Goal: Task Accomplishment & Management: Use online tool/utility

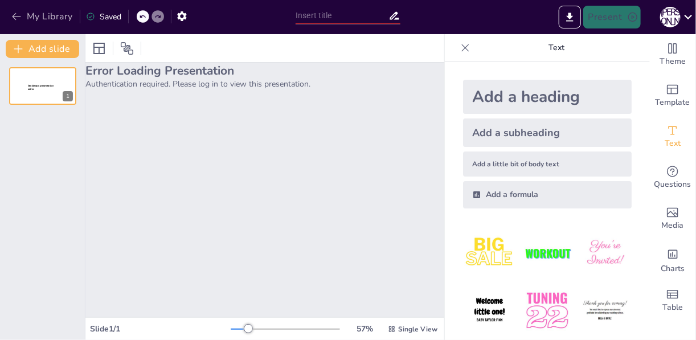
click at [15, 14] on icon "button" at bounding box center [16, 16] width 9 height 7
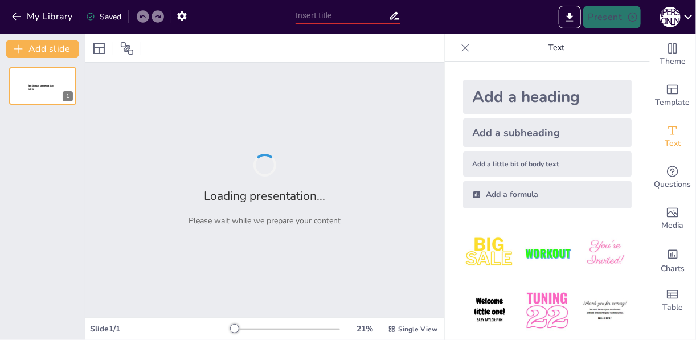
type input "Регион Венето"
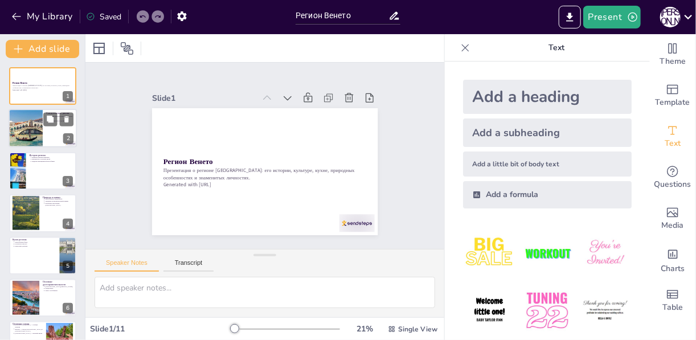
click at [32, 134] on div at bounding box center [25, 128] width 61 height 39
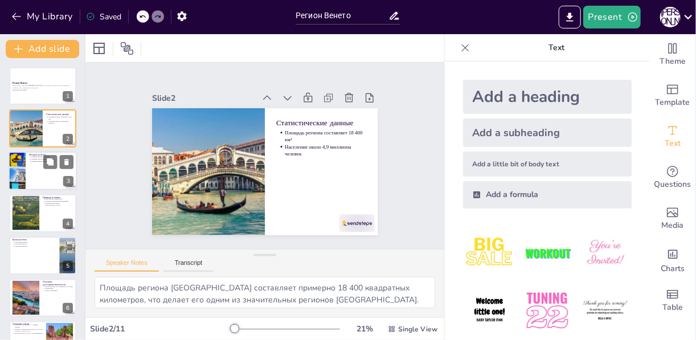
click at [29, 176] on div at bounding box center [43, 170] width 68 height 39
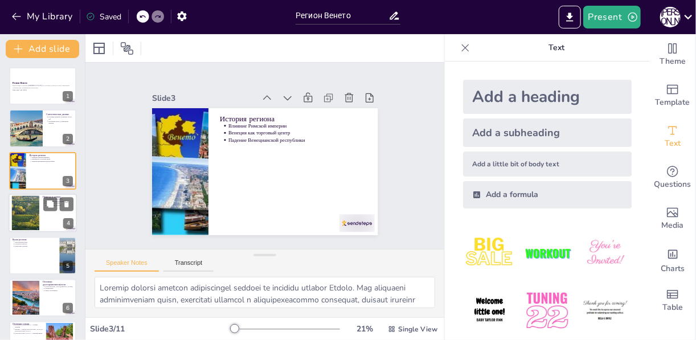
click at [30, 201] on div at bounding box center [25, 213] width 61 height 35
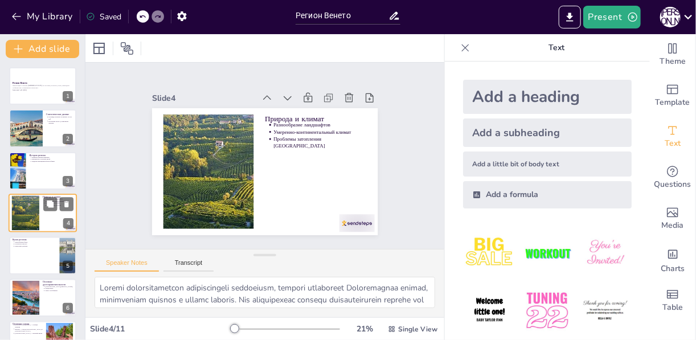
scroll to position [14, 0]
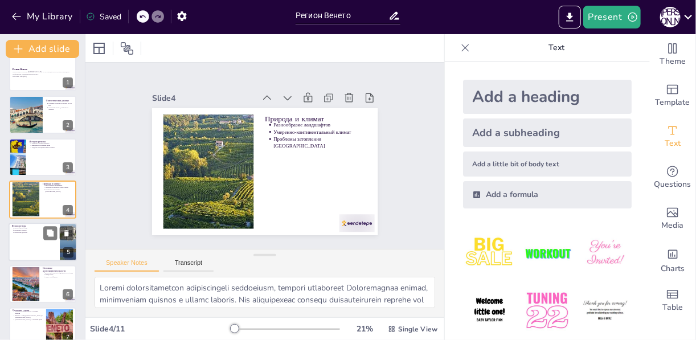
click at [31, 234] on div at bounding box center [43, 242] width 68 height 39
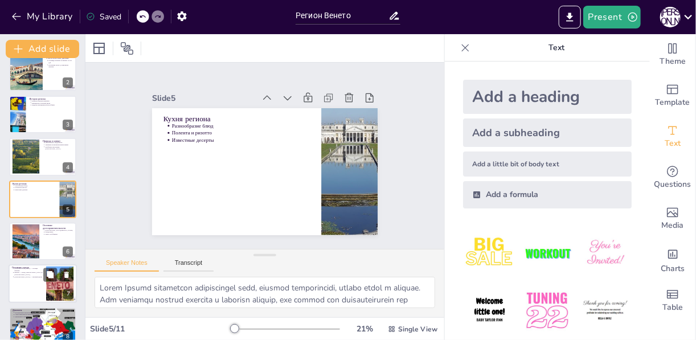
click at [32, 287] on div at bounding box center [43, 284] width 68 height 39
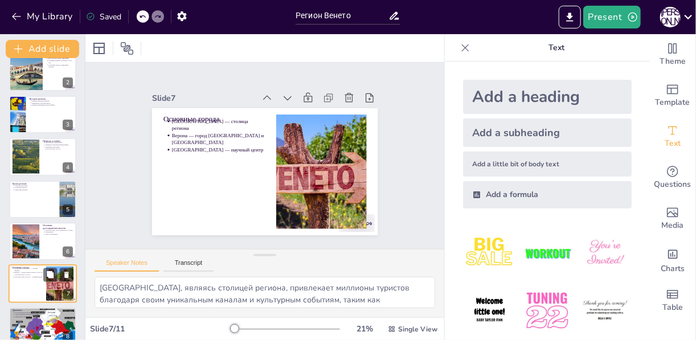
scroll to position [141, 0]
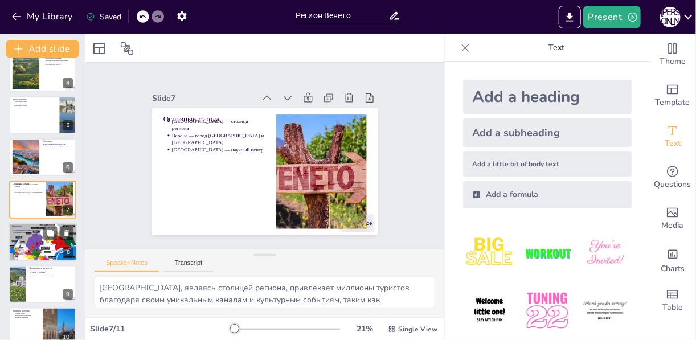
click at [34, 239] on div at bounding box center [43, 241] width 68 height 67
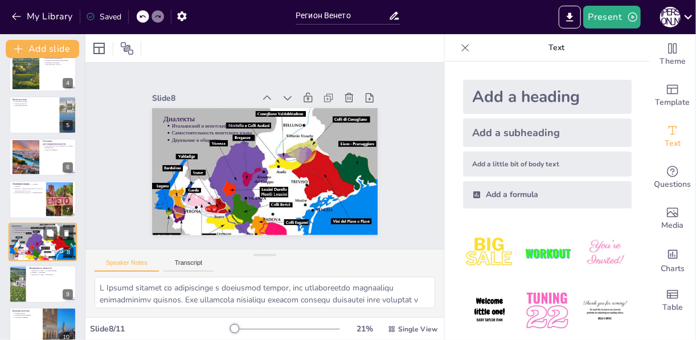
scroll to position [183, 0]
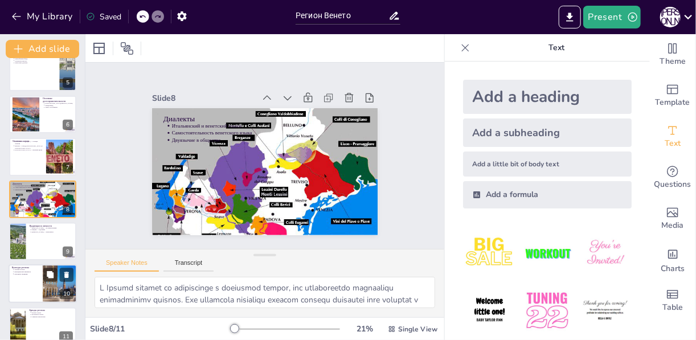
click at [27, 288] on div at bounding box center [43, 284] width 68 height 39
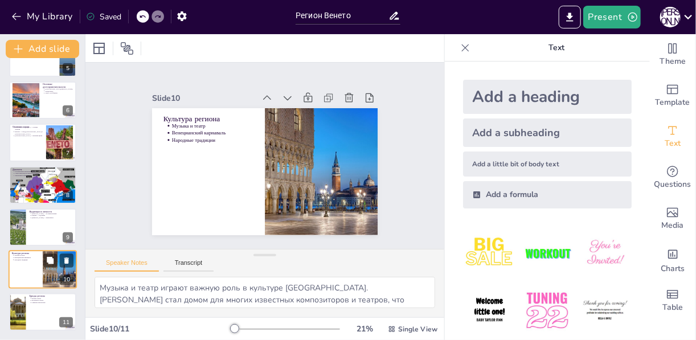
scroll to position [197, 0]
click at [34, 315] on div at bounding box center [43, 312] width 68 height 39
type textarea "Bottega Veneta — это известный люксовый бренд, который стал символом качества и…"
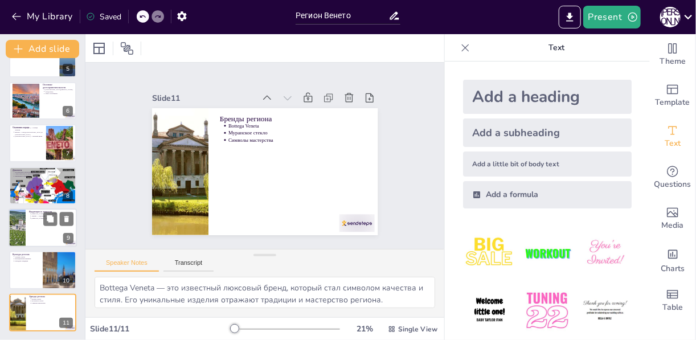
scroll to position [0, 0]
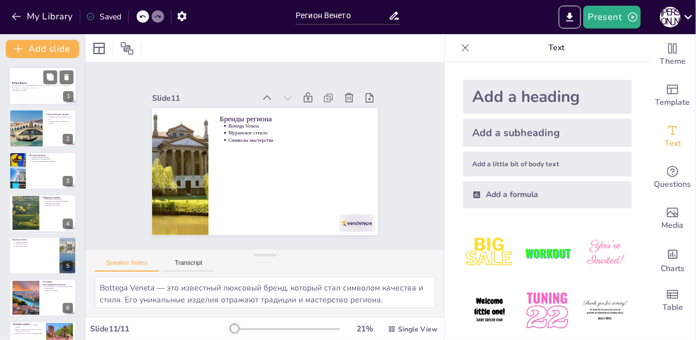
click at [27, 100] on div at bounding box center [43, 86] width 68 height 39
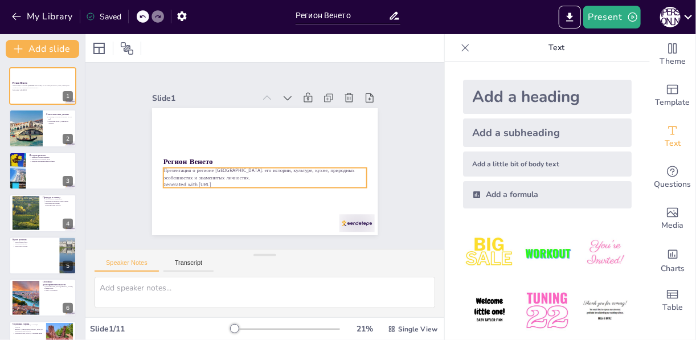
click at [219, 181] on p "Generated with [URL]" at bounding box center [279, 131] width 179 height 108
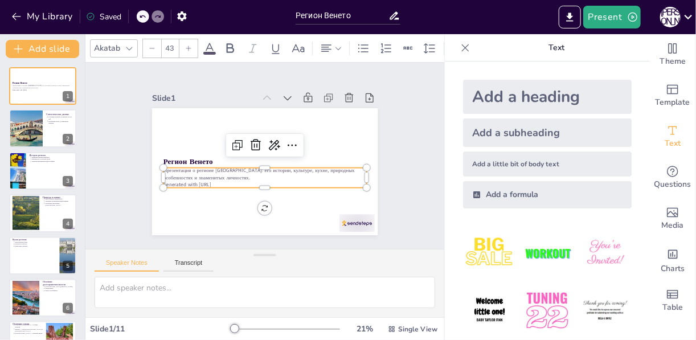
click at [219, 181] on p "Generated with [URL]" at bounding box center [250, 131] width 179 height 108
click at [218, 180] on p "Generated with [URL]" at bounding box center [271, 183] width 200 height 49
click at [408, 191] on div "Slide 1 Регион Венето Презентация о регионе [GEOGRAPHIC_DATA]: его истории, кул…" at bounding box center [264, 156] width 403 height 316
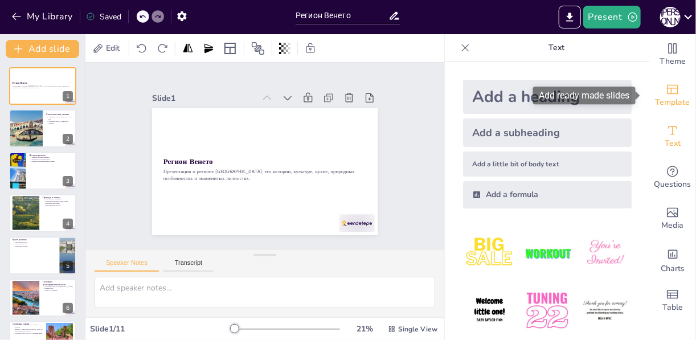
click at [668, 96] on span "Template" at bounding box center [672, 102] width 35 height 13
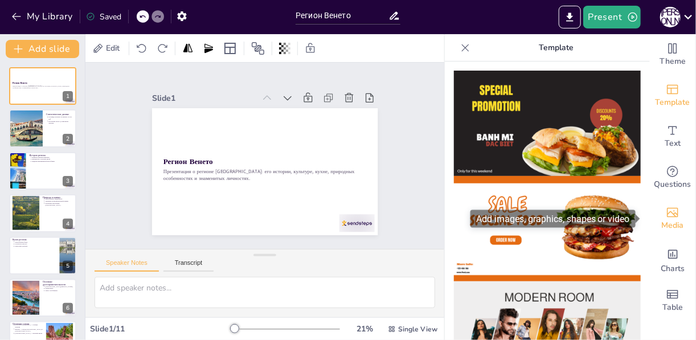
click at [670, 221] on span "Media" at bounding box center [673, 225] width 22 height 13
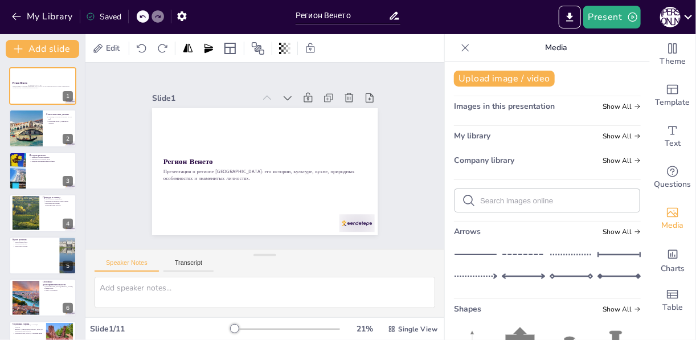
click at [459, 47] on icon at bounding box center [464, 47] width 11 height 11
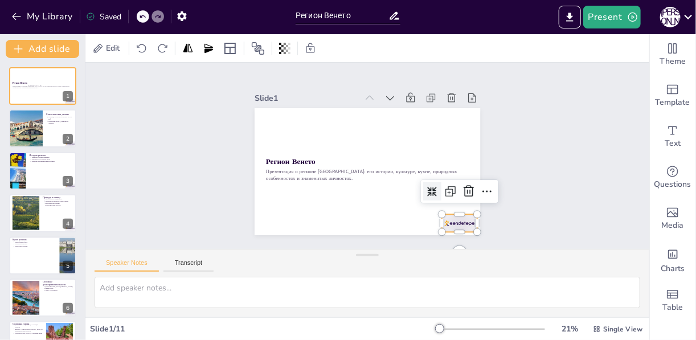
click at [278, 134] on div at bounding box center [258, 120] width 39 height 28
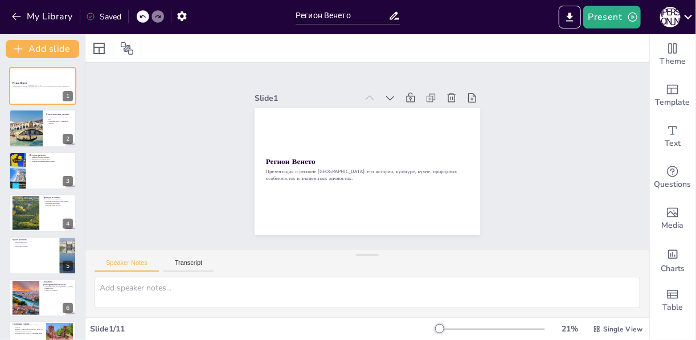
click at [460, 196] on div "Slide 1 Регион Венето Презентация о регионе [GEOGRAPHIC_DATA]: его истории, кул…" at bounding box center [367, 156] width 186 height 564
click at [36, 136] on div at bounding box center [25, 128] width 61 height 39
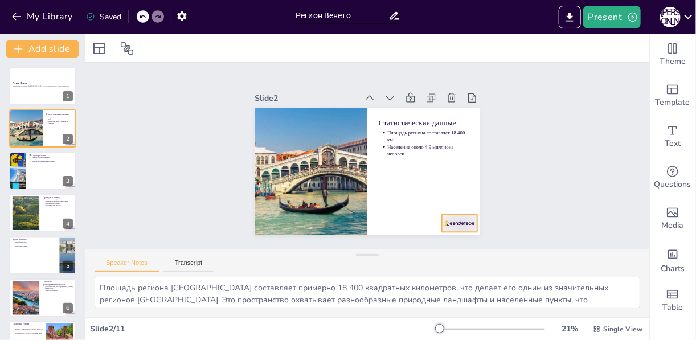
click at [421, 247] on div at bounding box center [402, 264] width 39 height 35
click at [55, 174] on div at bounding box center [43, 170] width 68 height 39
type textarea "Loremip dolorsi ametcon adipiscingel seddoei te incididu utlabor Etdolo. Mag al…"
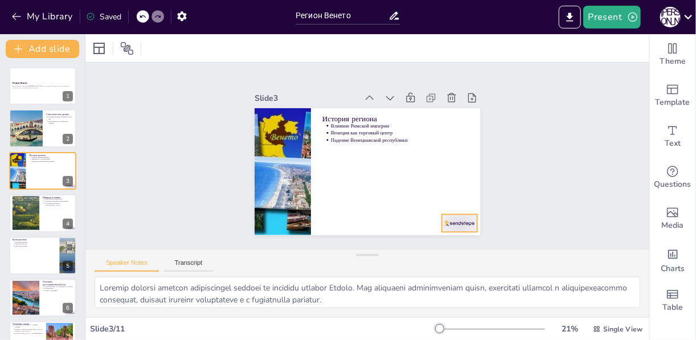
click at [320, 77] on div at bounding box center [300, 64] width 39 height 28
click at [37, 86] on p "Презентация о регионе [GEOGRAPHIC_DATA]: его истории, культуре, кухне, природны…" at bounding box center [42, 87] width 61 height 5
